Goal: Task Accomplishment & Management: Complete application form

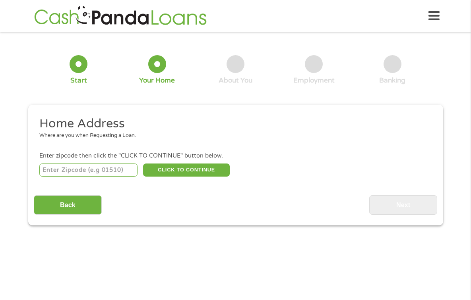
click at [106, 169] on input "number" at bounding box center [88, 171] width 98 height 14
type input "30141"
click at [162, 168] on button "CLICK TO CONTINUE" at bounding box center [186, 171] width 87 height 14
type input "30141"
type input "[PERSON_NAME]"
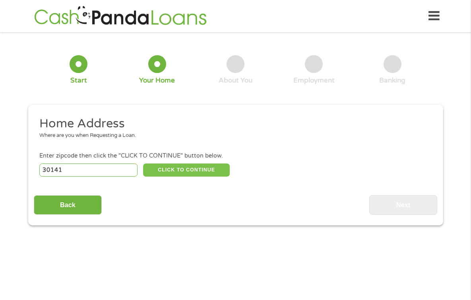
select select "[US_STATE]"
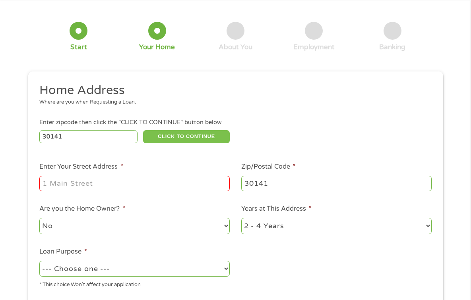
scroll to position [79, 0]
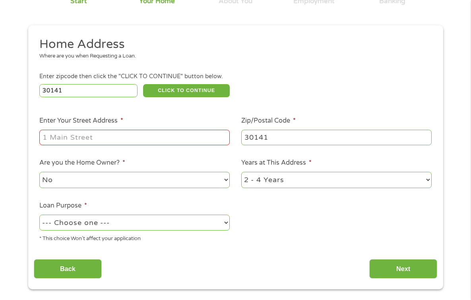
click at [122, 141] on input "Enter Your Street Address *" at bounding box center [134, 137] width 190 height 15
type input "154 Wellspring Pt"
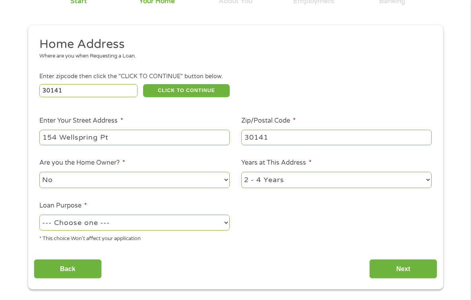
click at [126, 174] on select "No Yes" at bounding box center [134, 180] width 190 height 16
click at [123, 182] on select "No Yes" at bounding box center [134, 180] width 190 height 16
click at [262, 179] on select "1 Year or less 1 - 2 Years 2 - 4 Years Over 4 Years" at bounding box center [336, 180] width 190 height 16
select select "60months"
click at [241, 172] on select "1 Year or less 1 - 2 Years 2 - 4 Years Over 4 Years" at bounding box center [336, 180] width 190 height 16
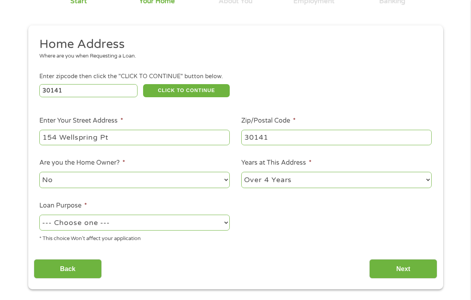
click at [181, 224] on select "--- Choose one --- Pay Bills Debt Consolidation Home Improvement Major Purchase…" at bounding box center [134, 223] width 190 height 16
click at [39, 215] on select "--- Choose one --- Pay Bills Debt Consolidation Home Improvement Major Purchase…" at bounding box center [134, 223] width 190 height 16
click at [120, 218] on select "--- Choose one --- Pay Bills Debt Consolidation Home Improvement Major Purchase…" at bounding box center [134, 223] width 190 height 16
select select "other"
click at [39, 215] on select "--- Choose one --- Pay Bills Debt Consolidation Home Improvement Major Purchase…" at bounding box center [134, 223] width 190 height 16
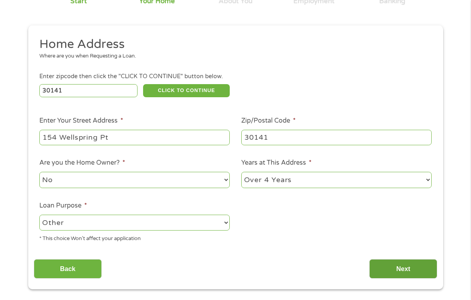
click at [408, 268] on input "Next" at bounding box center [403, 268] width 68 height 19
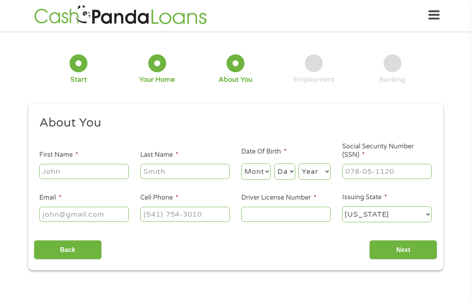
scroll to position [0, 0]
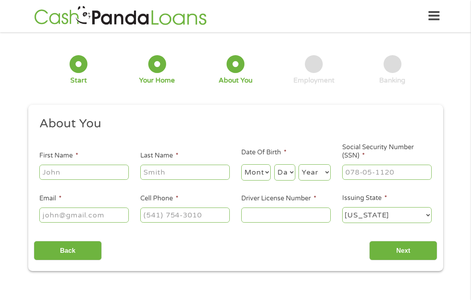
drag, startPoint x: 104, startPoint y: 174, endPoint x: 106, endPoint y: 168, distance: 6.9
click at [105, 170] on input "First Name *" at bounding box center [83, 172] width 89 height 15
type input "[PERSON_NAME]"
click at [246, 175] on select "Month 1 2 3 4 5 6 7 8 9 10 11 12" at bounding box center [256, 172] width 30 height 16
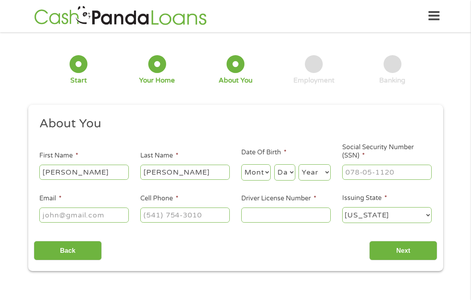
select select "11"
click at [241, 164] on select "Month 1 2 3 4 5 6 7 8 9 10 11 12" at bounding box center [256, 172] width 30 height 16
click at [288, 174] on select "Day 1 2 3 4 5 6 7 8 9 10 11 12 13 14 15 16 17 18 19 20 21 22 23 24 25 26 27 28 …" at bounding box center [284, 172] width 21 height 16
select select "15"
click at [274, 164] on select "Day 1 2 3 4 5 6 7 8 9 10 11 12 13 14 15 16 17 18 19 20 21 22 23 24 25 26 27 28 …" at bounding box center [284, 172] width 21 height 16
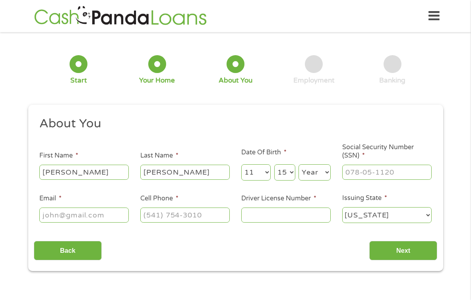
click at [324, 168] on select "Year [DATE] 2006 2005 2004 2003 2002 2001 2000 1999 1998 1997 1996 1995 1994 19…" at bounding box center [314, 172] width 32 height 16
select select "1987"
click at [298, 164] on select "Year [DATE] 2006 2005 2004 2003 2002 2001 2000 1999 1998 1997 1996 1995 1994 19…" at bounding box center [314, 172] width 32 height 16
click at [369, 166] on input "___-__-____" at bounding box center [386, 172] width 89 height 15
type input "255-67-2696"
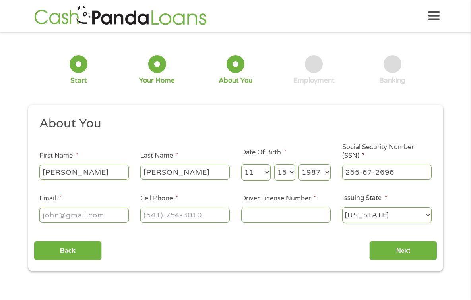
click at [105, 225] on ul "About You This field is hidden when viewing the form Title * --- Choose one ---…" at bounding box center [235, 173] width 403 height 114
click at [101, 218] on input "Email *" at bounding box center [83, 215] width 89 height 15
type input "[PERSON_NAME][EMAIL_ADDRESS][DOMAIN_NAME]"
click at [162, 220] on input "(___) ___-____" at bounding box center [184, 215] width 89 height 15
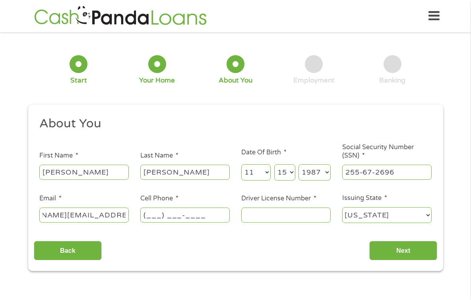
scroll to position [0, 0]
type input "[PHONE_NUMBER]"
click at [272, 216] on input "Driver License Number *" at bounding box center [285, 215] width 89 height 15
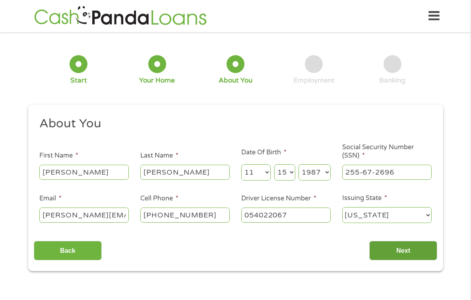
type input "054022067"
click at [385, 259] on input "Next" at bounding box center [403, 250] width 68 height 19
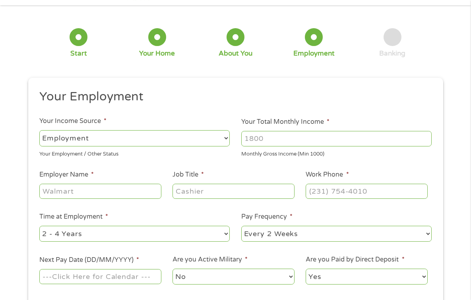
scroll to position [40, 0]
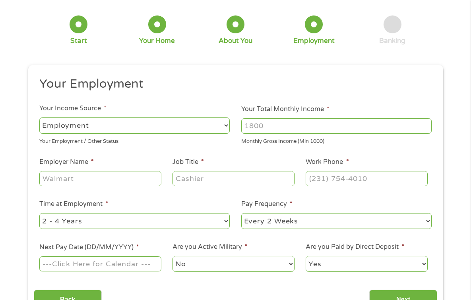
click at [262, 129] on input "Your Total Monthly Income *" at bounding box center [336, 125] width 190 height 15
click at [427, 125] on input "1000" at bounding box center [336, 125] width 190 height 15
click at [427, 125] on input "1001" at bounding box center [336, 125] width 190 height 15
click at [427, 125] on input "1002" at bounding box center [336, 125] width 190 height 15
click at [427, 125] on input "1003" at bounding box center [336, 125] width 190 height 15
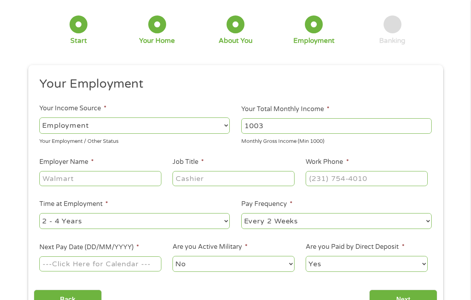
drag, startPoint x: 288, startPoint y: 127, endPoint x: 212, endPoint y: 128, distance: 75.5
click at [216, 127] on ul "Your Employment Your Income Source * --- Choose one --- Employment [DEMOGRAPHIC…" at bounding box center [235, 177] width 403 height 203
type input "4500"
click at [123, 188] on ul "Your Employment Your Income Source * --- Choose one --- Employment [DEMOGRAPHIC…" at bounding box center [235, 177] width 403 height 203
click at [119, 174] on input "Employer Name *" at bounding box center [100, 178] width 122 height 15
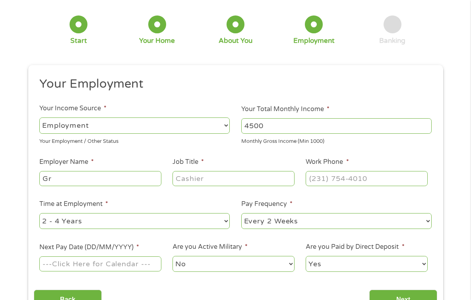
type input "G"
type input "J"
type input "Group 1 Ford"
click at [230, 179] on input "Job Title *" at bounding box center [233, 178] width 122 height 15
type input "S"
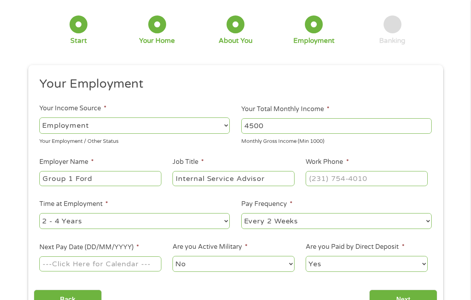
type input "Internal Service Advisor"
click at [340, 178] on input "(___) ___-____" at bounding box center [366, 178] width 122 height 15
type input "[PHONE_NUMBER]"
drag, startPoint x: 172, startPoint y: 219, endPoint x: 178, endPoint y: 217, distance: 5.4
click at [173, 219] on select "--- Choose one --- 1 Year or less 1 - 2 Years 2 - 4 Years Over 4 Years" at bounding box center [134, 221] width 190 height 16
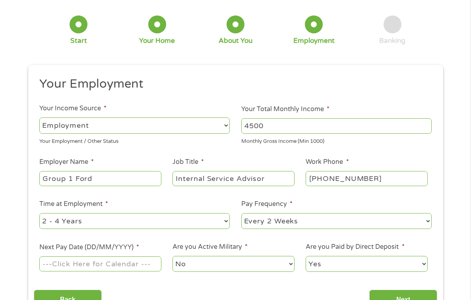
click at [39, 213] on select "--- Choose one --- 1 Year or less 1 - 2 Years 2 - 4 Years Over 4 Years" at bounding box center [134, 221] width 190 height 16
click at [324, 225] on select "--- Choose one --- Every 2 Weeks Every Week Monthly Semi-Monthly" at bounding box center [336, 221] width 190 height 16
select select "semimonthly"
click at [241, 213] on select "--- Choose one --- Every 2 Weeks Every Week Monthly Semi-Monthly" at bounding box center [336, 221] width 190 height 16
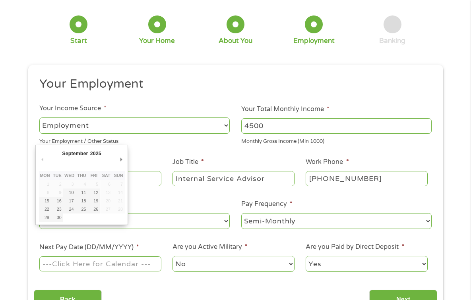
click at [91, 261] on input "Next Pay Date (DD/MM/YYYY) *" at bounding box center [100, 264] width 122 height 15
type input "[DATE]"
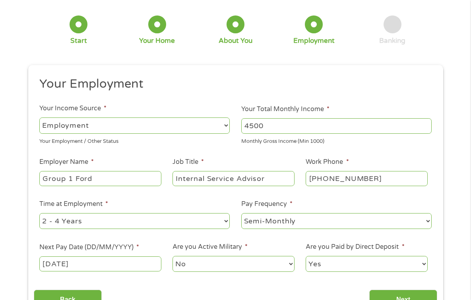
click at [196, 267] on select "No Yes" at bounding box center [233, 264] width 122 height 16
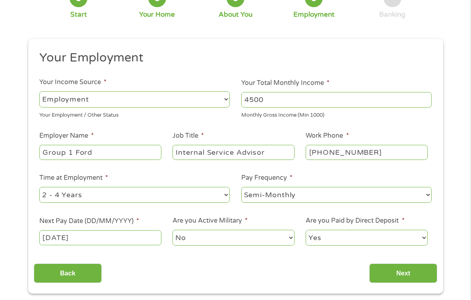
scroll to position [79, 0]
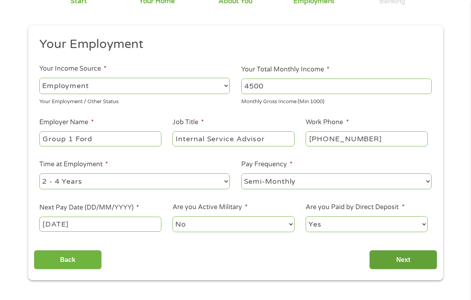
click at [399, 264] on input "Next" at bounding box center [403, 259] width 68 height 19
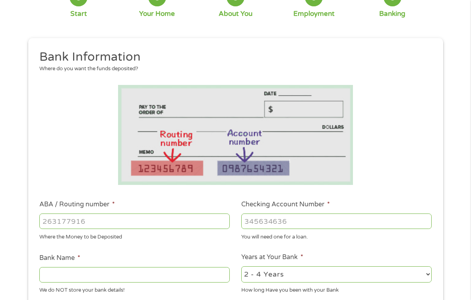
scroll to position [119, 0]
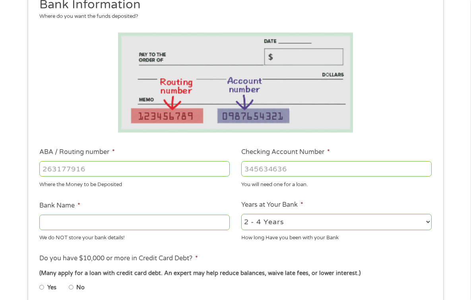
click at [159, 169] on input "ABA / Routing number *" at bounding box center [134, 168] width 190 height 15
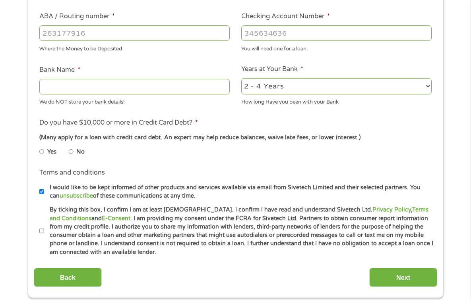
scroll to position [278, 0]
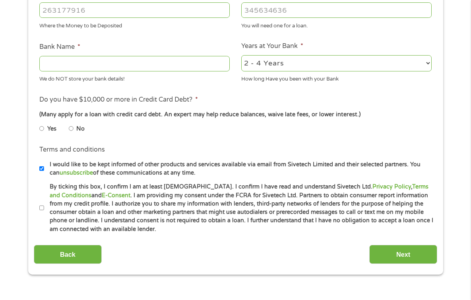
click at [70, 129] on input "No" at bounding box center [71, 128] width 5 height 13
radio input "true"
click at [41, 169] on input "I would like to be kept informed of other products and services available via e…" at bounding box center [41, 168] width 5 height 13
checkbox input "false"
click at [42, 208] on input "By ticking this box, I confirm I am at least [DEMOGRAPHIC_DATA]. I confirm I ha…" at bounding box center [41, 208] width 5 height 13
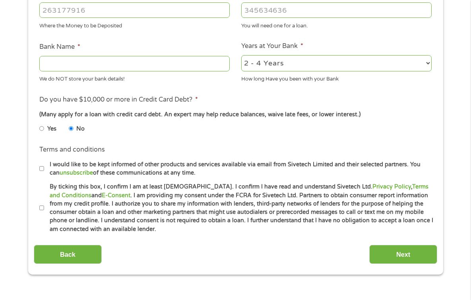
checkbox input "true"
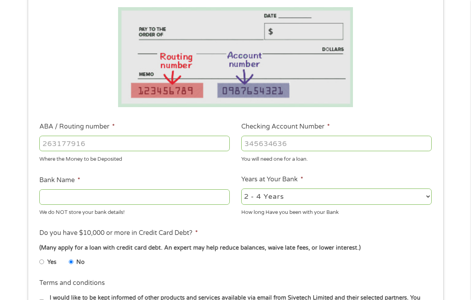
scroll to position [159, 0]
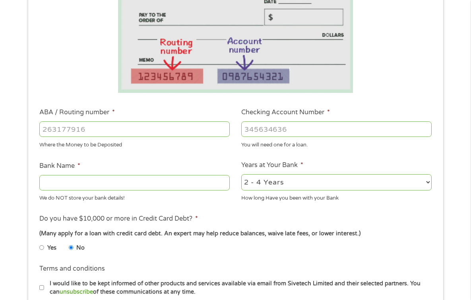
click at [143, 183] on input "Bank Name *" at bounding box center [134, 182] width 190 height 15
type input "Regions"
click at [89, 129] on input "ABA / Routing number *" at bounding box center [134, 129] width 190 height 15
click at [68, 130] on input "ABA / Routing number *" at bounding box center [134, 129] width 190 height 15
click at [247, 133] on input "Checking Account Number *" at bounding box center [336, 129] width 190 height 15
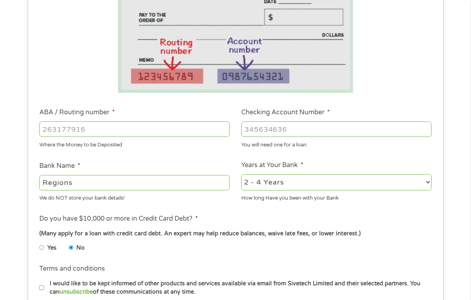
click at [279, 130] on input "Checking Account Number *" at bounding box center [336, 129] width 190 height 15
type input "0267205267"
click at [93, 125] on input "ABA / Routing number *" at bounding box center [134, 129] width 190 height 15
type input "061101375"
type input "REGIONS BANK"
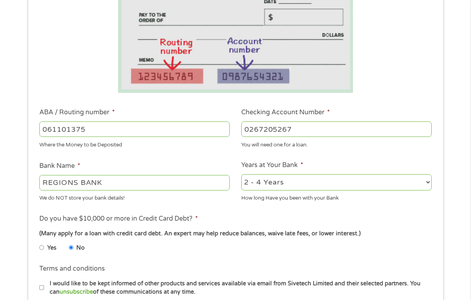
type input "061101375"
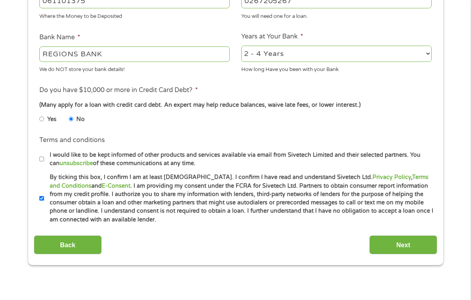
scroll to position [318, 0]
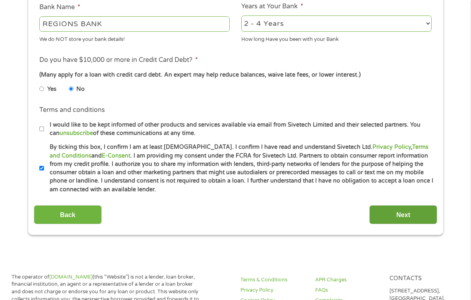
click at [380, 216] on input "Next" at bounding box center [403, 214] width 68 height 19
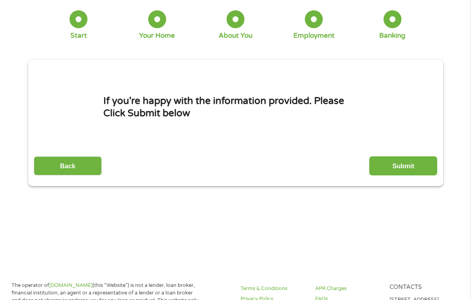
scroll to position [0, 0]
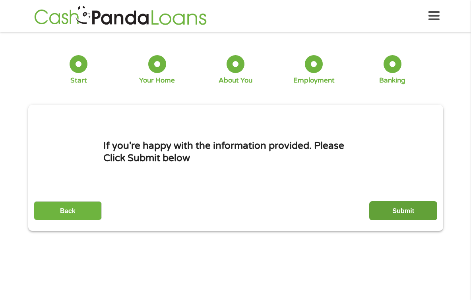
click at [392, 207] on input "Submit" at bounding box center [403, 210] width 68 height 19
